Goal: Task Accomplishment & Management: Use online tool/utility

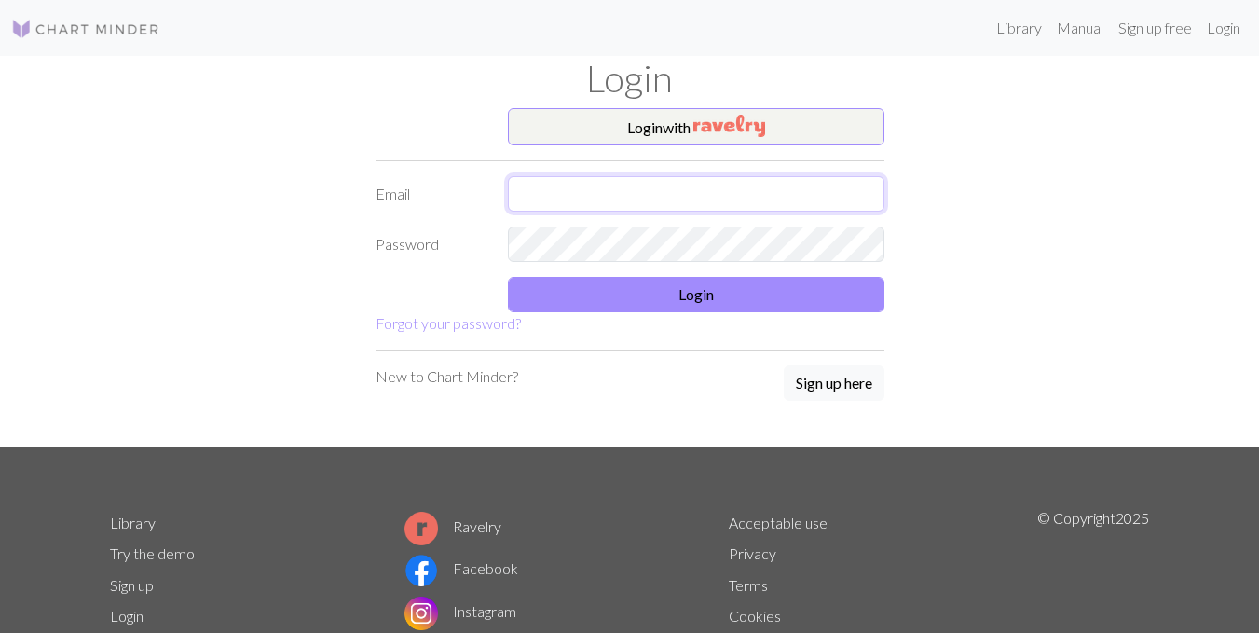
click at [669, 194] on input "text" at bounding box center [696, 193] width 377 height 35
type input "[EMAIL_ADDRESS][DOMAIN_NAME]"
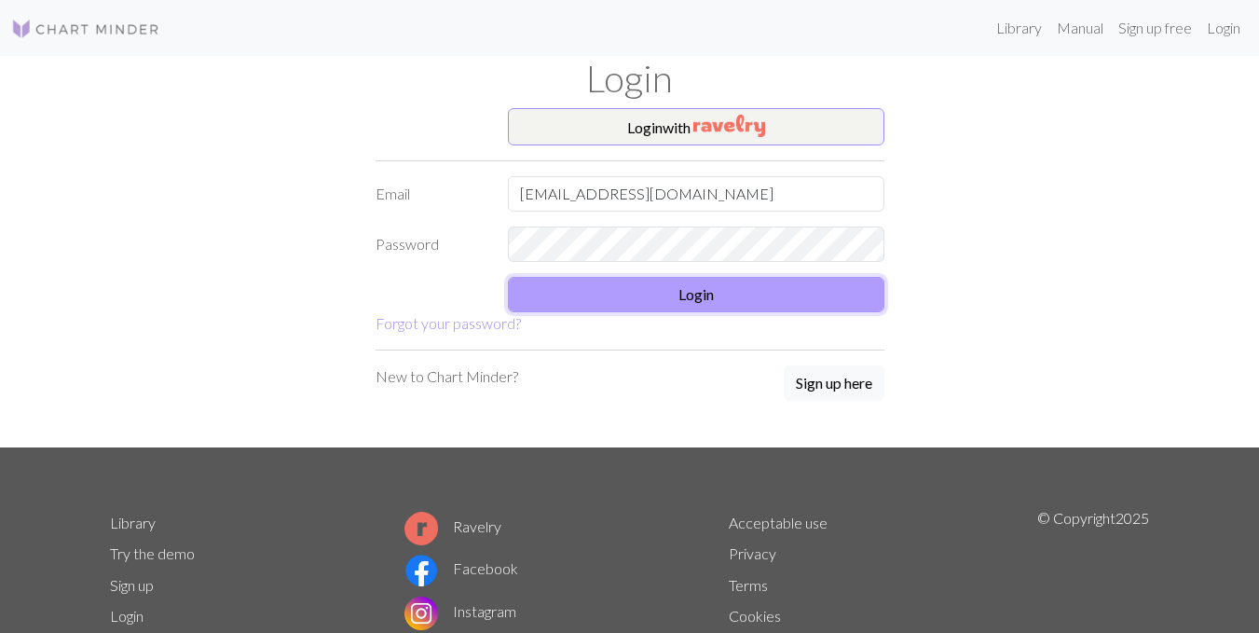
click at [624, 299] on button "Login" at bounding box center [696, 294] width 377 height 35
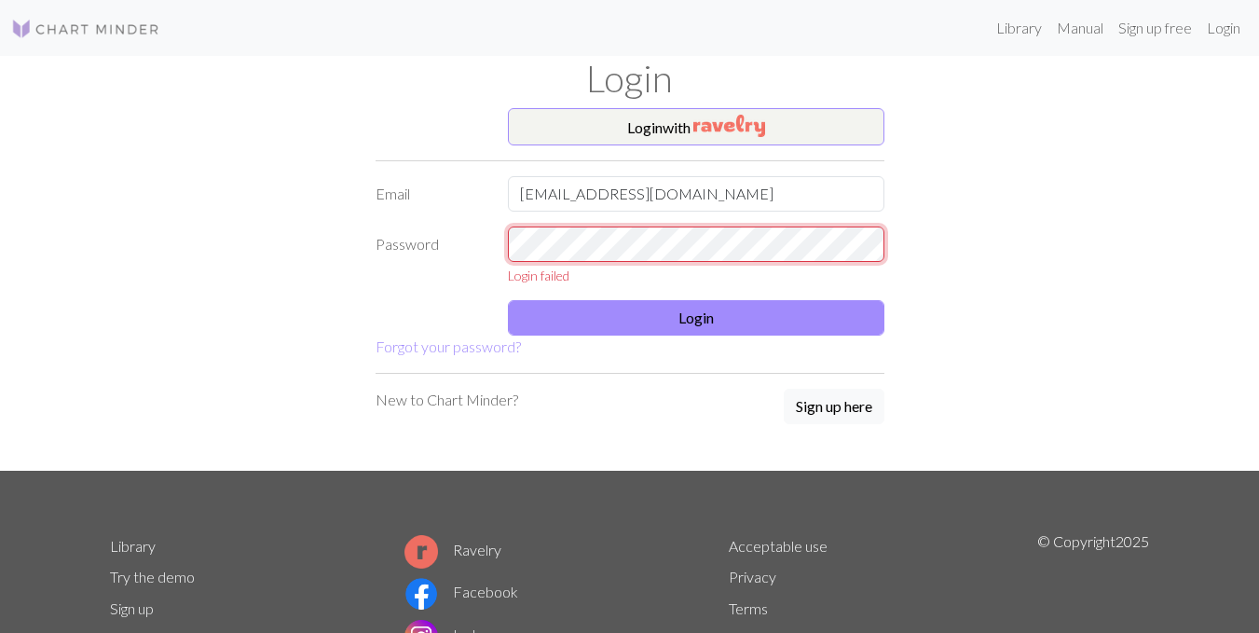
click at [234, 270] on div "Login with Email reyulusoy@gmail.com Password Login failed Login Forgot your pa…" at bounding box center [630, 289] width 1063 height 363
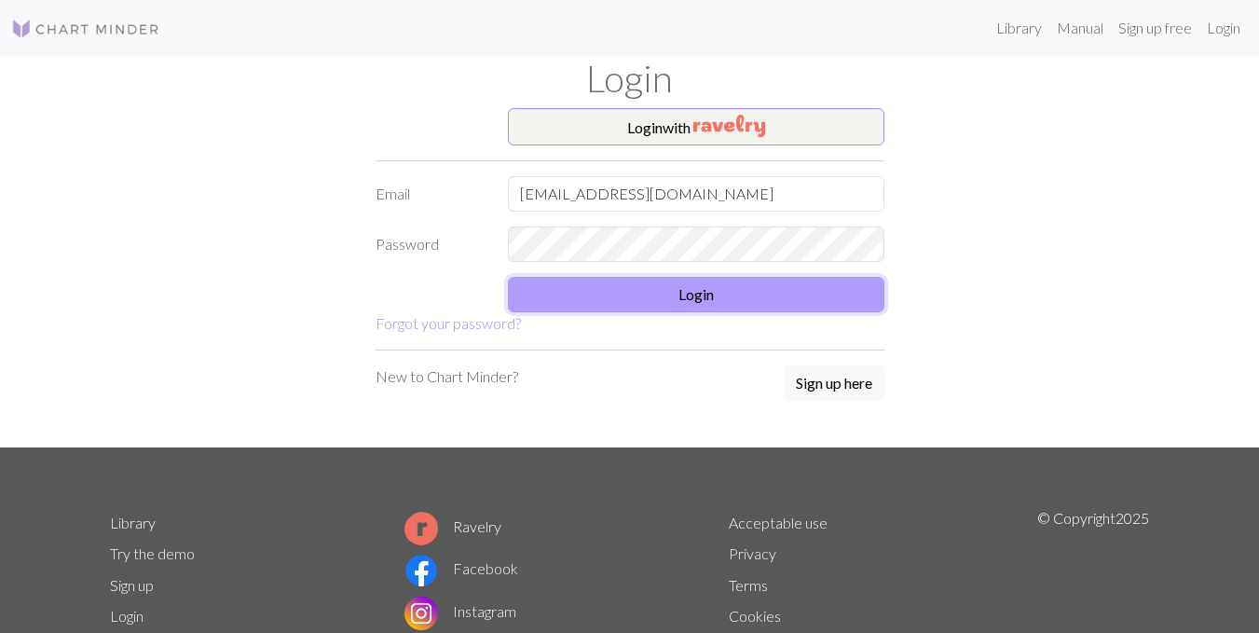
click at [681, 296] on button "Login" at bounding box center [696, 294] width 377 height 35
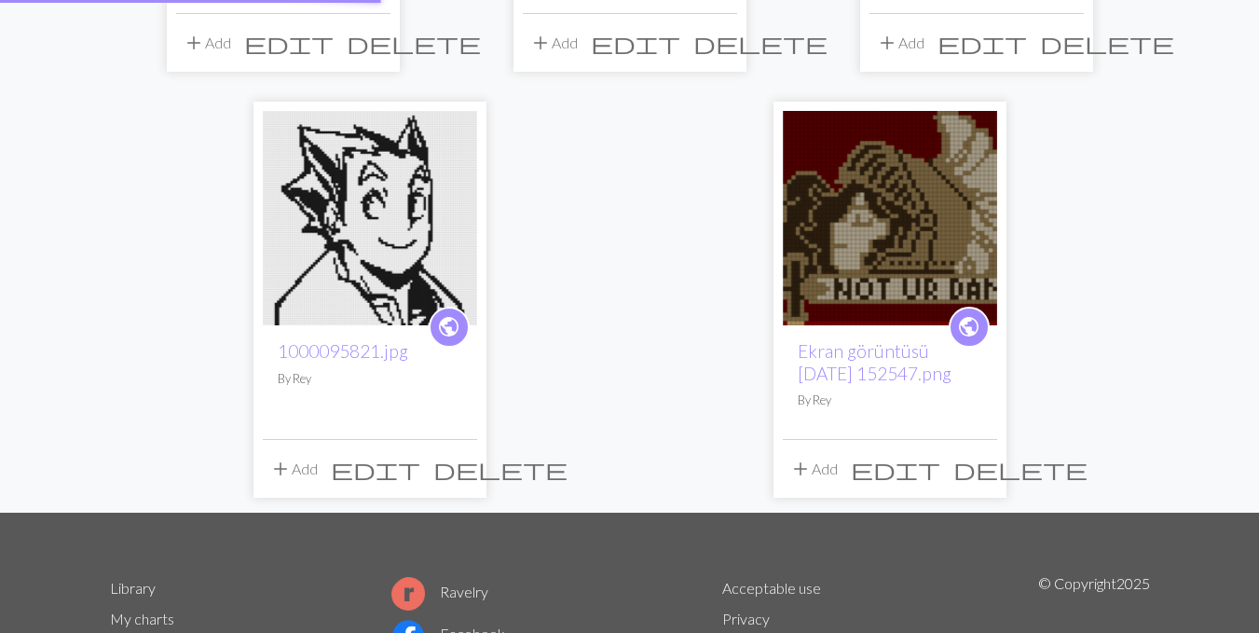
scroll to position [529, 0]
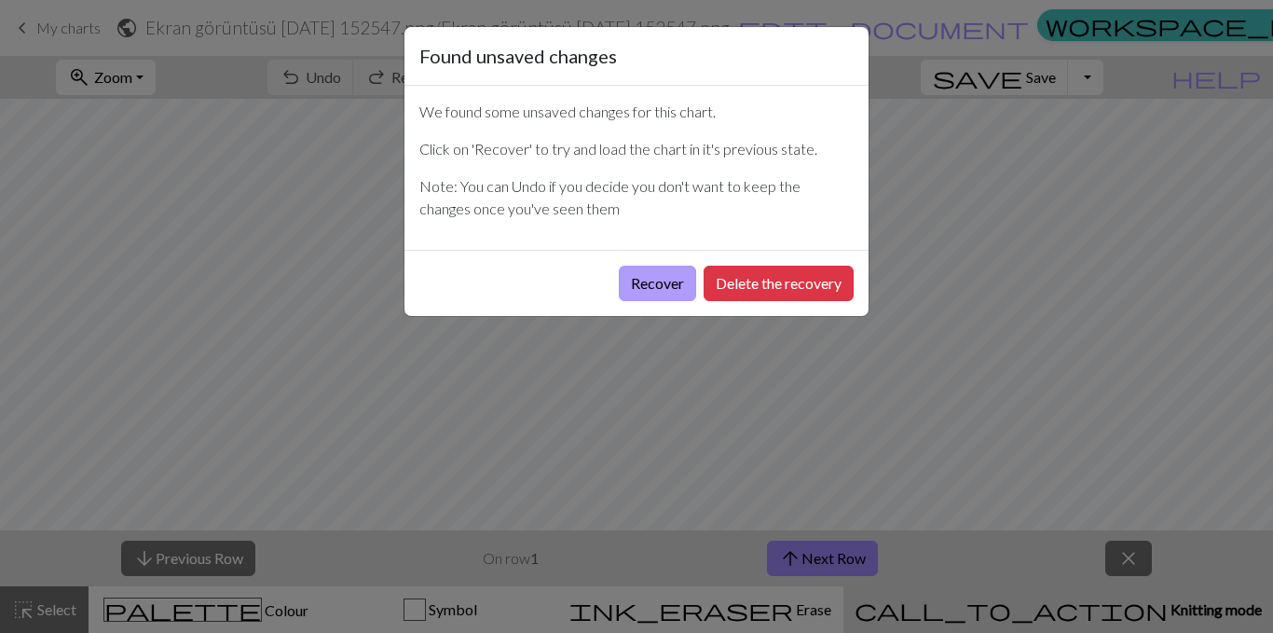
click at [652, 277] on button "Recover" at bounding box center [657, 283] width 77 height 35
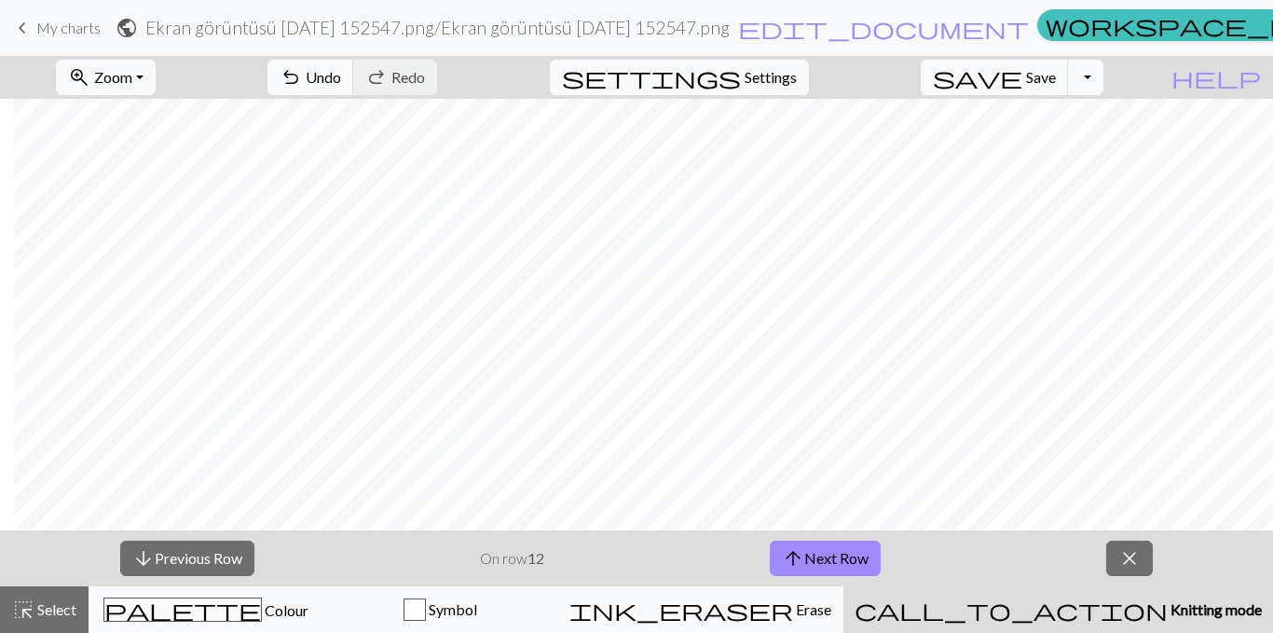
scroll to position [571, 502]
click at [790, 558] on span "arrow_upward" at bounding box center [793, 558] width 22 height 26
click at [832, 569] on button "arrow_upward Next Row" at bounding box center [825, 558] width 111 height 35
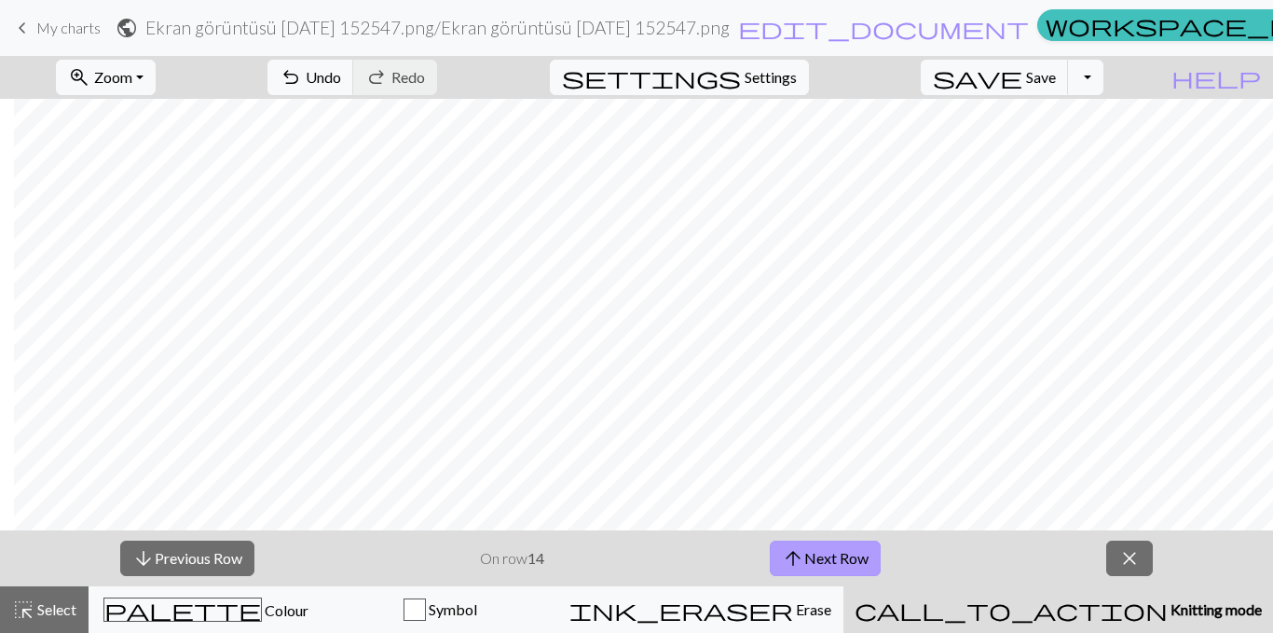
click at [822, 564] on button "arrow_upward Next Row" at bounding box center [825, 558] width 111 height 35
click at [794, 580] on div "arrow_downward Previous Row On row 15 arrow_upward Next Row close" at bounding box center [636, 558] width 1273 height 56
click at [801, 558] on span "arrow_upward" at bounding box center [793, 558] width 22 height 26
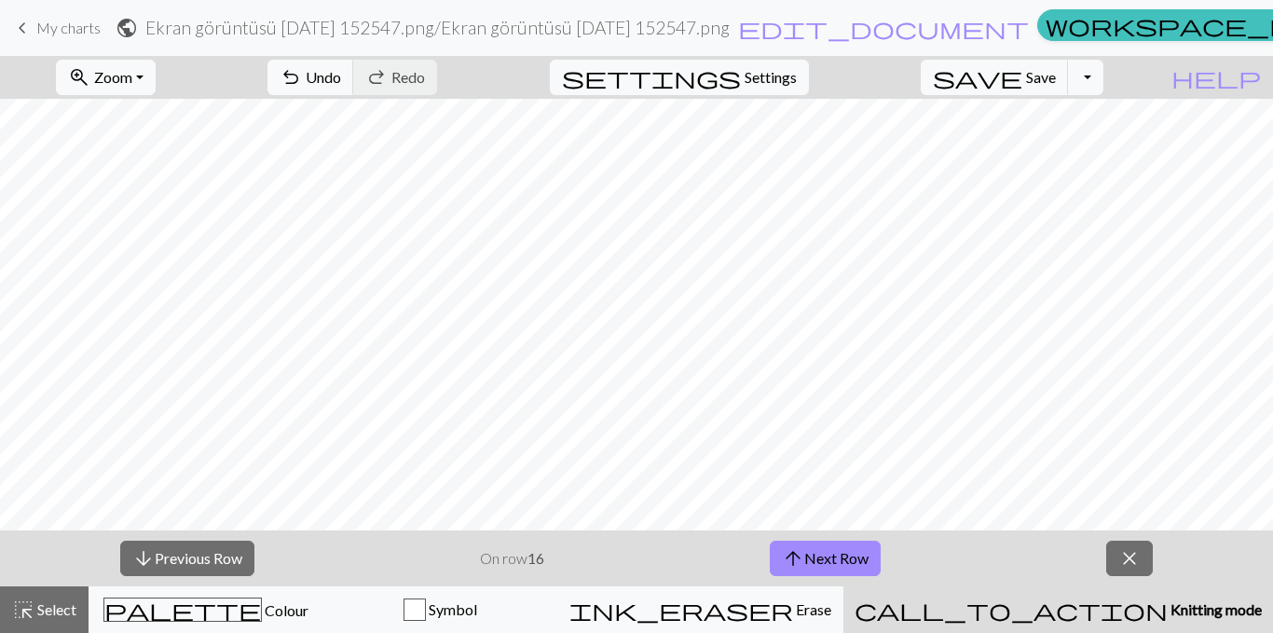
click at [770, 541] on button "arrow_upward Next Row" at bounding box center [825, 558] width 111 height 35
click at [166, 556] on button "arrow_downward Previous Row" at bounding box center [187, 558] width 134 height 35
click at [19, 24] on span "keyboard_arrow_left" at bounding box center [22, 28] width 22 height 26
